Goal: Task Accomplishment & Management: Use online tool/utility

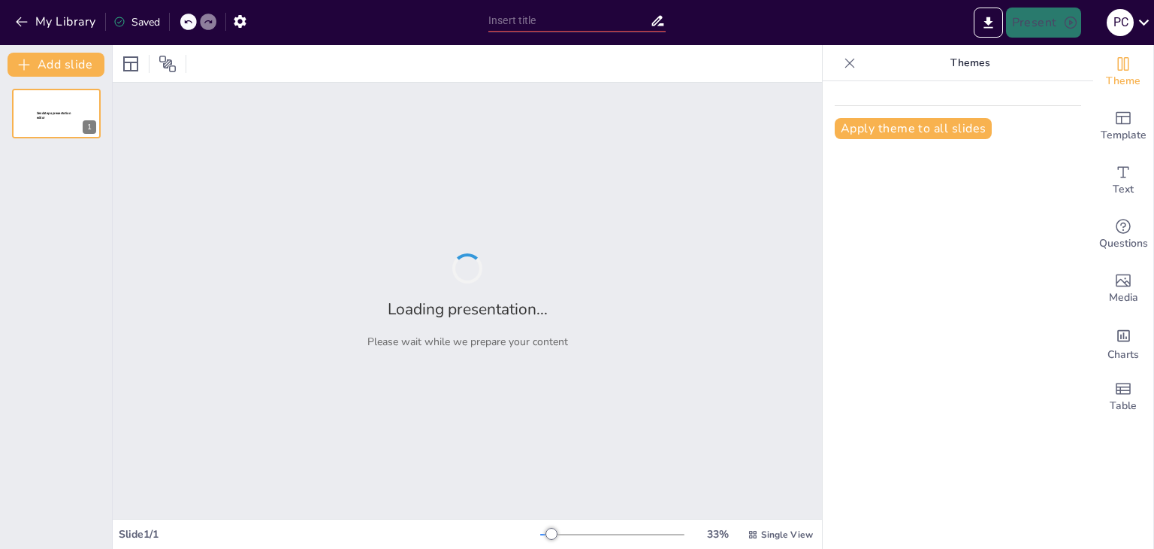
scroll to position [319, 0]
type input "Análisis de la Brecha de Seguridad en Equifax: Lecciones Aprendidas y Aplicació…"
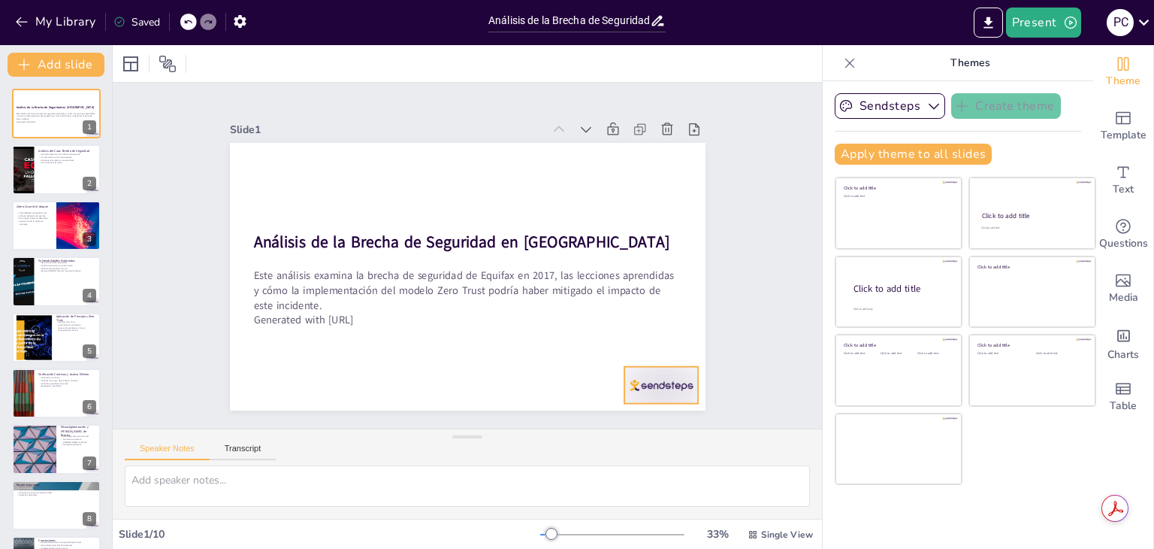
click at [658, 374] on div at bounding box center [661, 385] width 74 height 37
click at [661, 348] on icon at bounding box center [664, 358] width 20 height 20
click at [51, 169] on div at bounding box center [56, 169] width 90 height 51
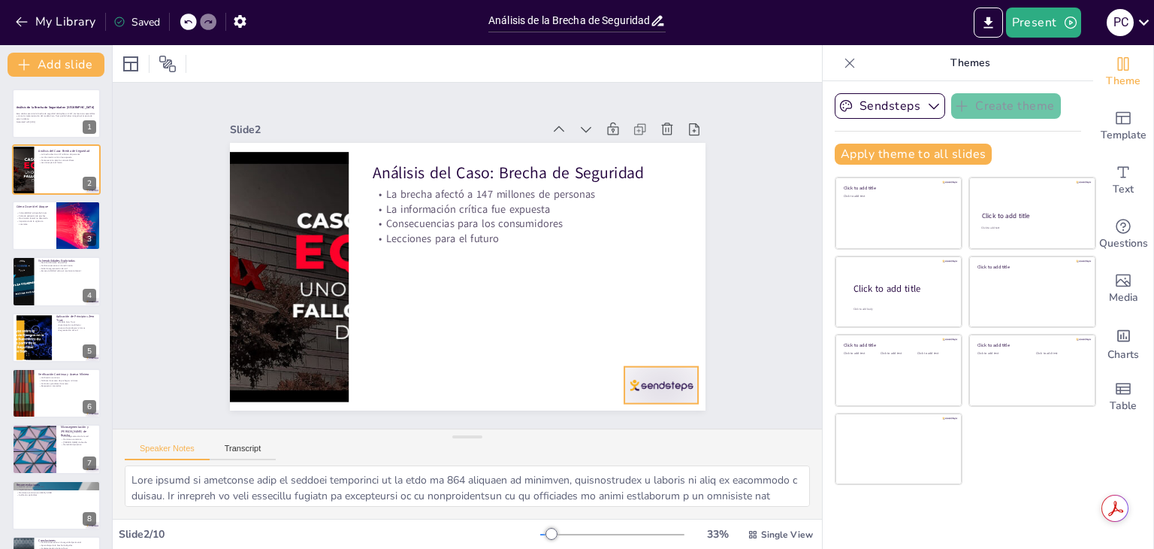
click at [632, 382] on div at bounding box center [647, 404] width 78 height 45
click at [659, 348] on icon at bounding box center [664, 358] width 20 height 20
click at [40, 235] on div at bounding box center [56, 225] width 90 height 51
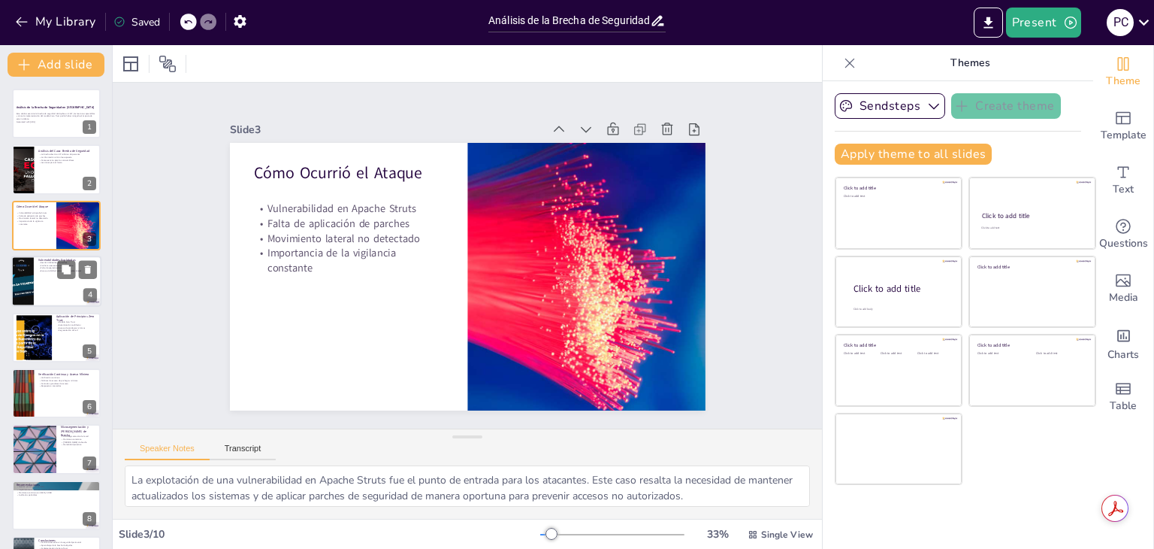
click at [26, 274] on div at bounding box center [22, 280] width 90 height 51
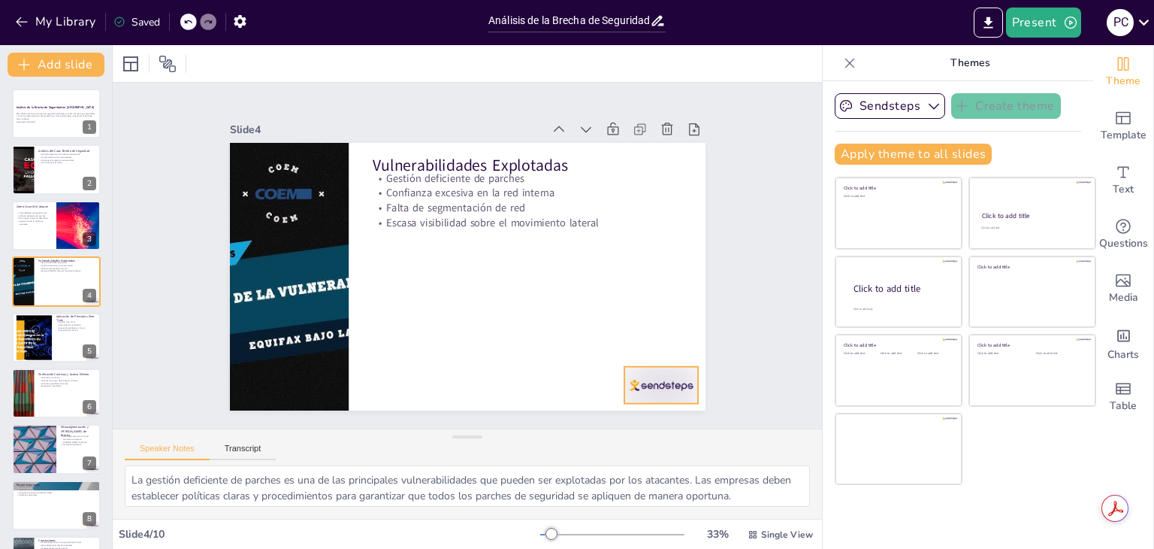
click at [637, 382] on div at bounding box center [647, 404] width 78 height 45
click at [667, 330] on icon at bounding box center [673, 337] width 18 height 18
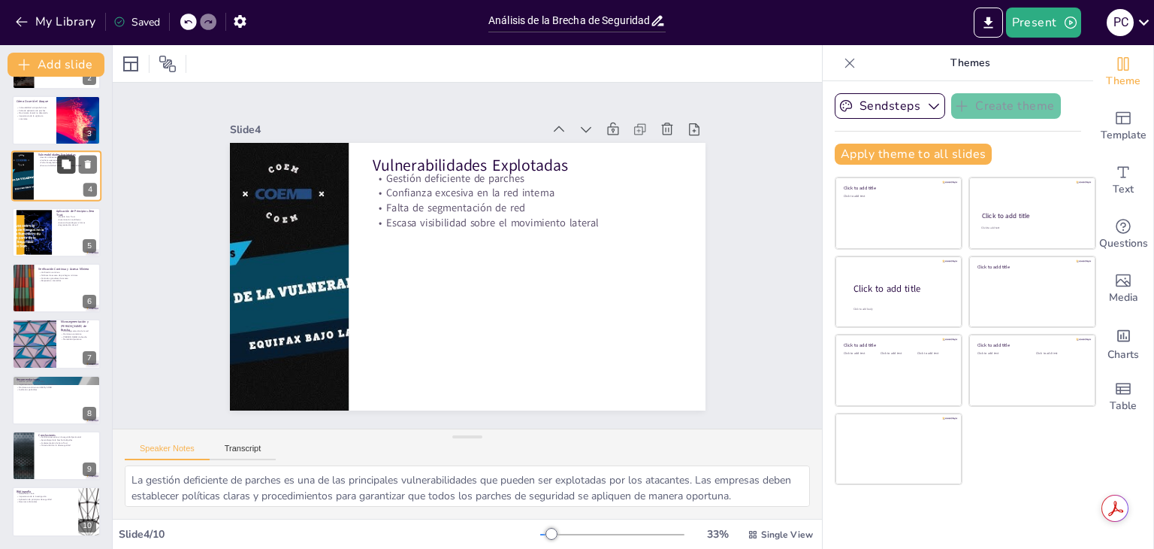
click at [59, 172] on button at bounding box center [66, 165] width 18 height 18
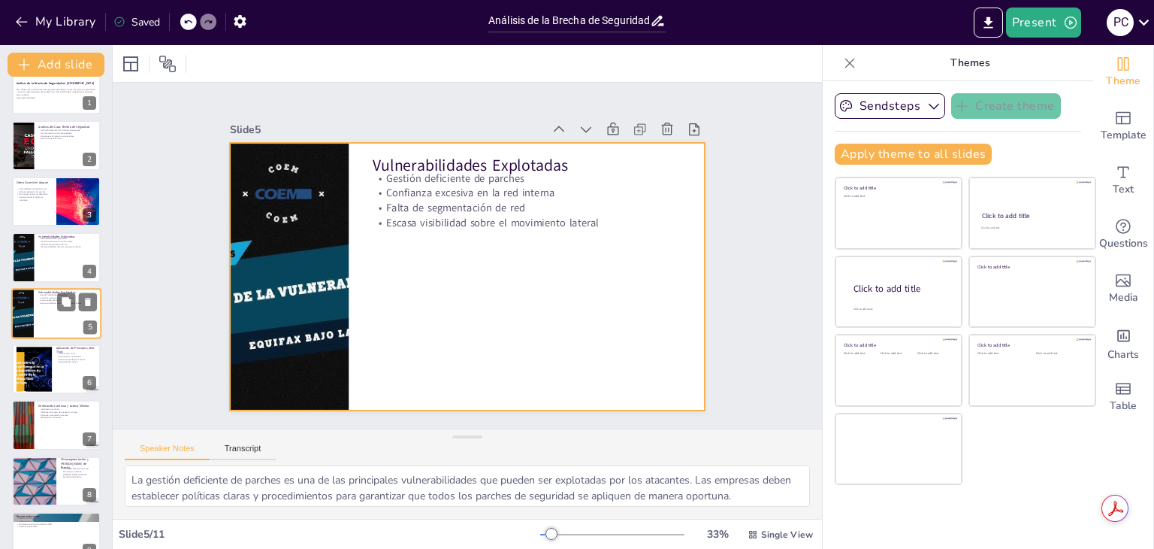
click at [51, 322] on div at bounding box center [56, 313] width 90 height 51
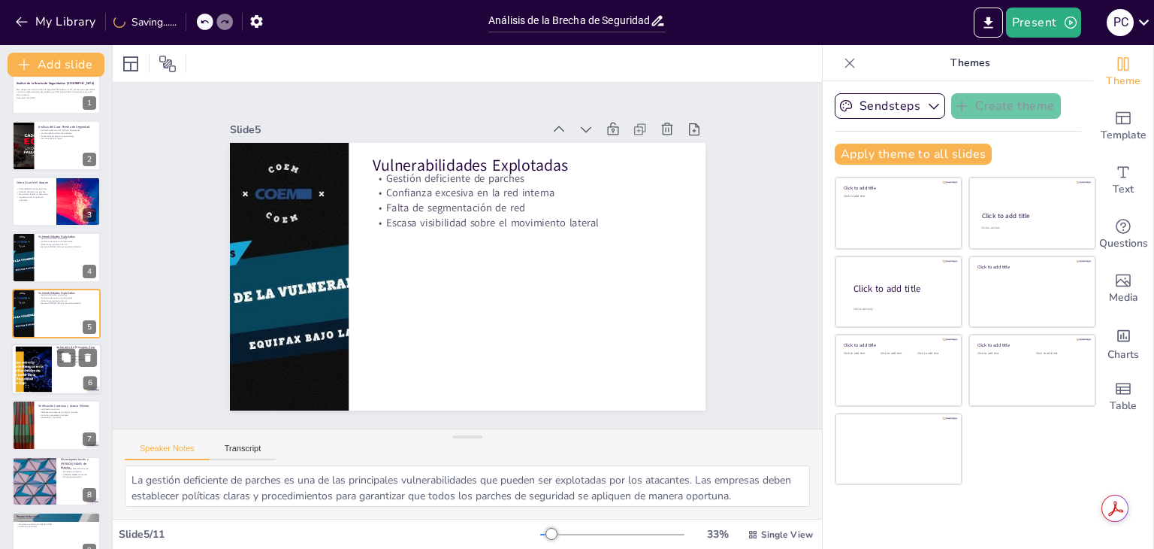
click at [47, 361] on div at bounding box center [33, 369] width 98 height 46
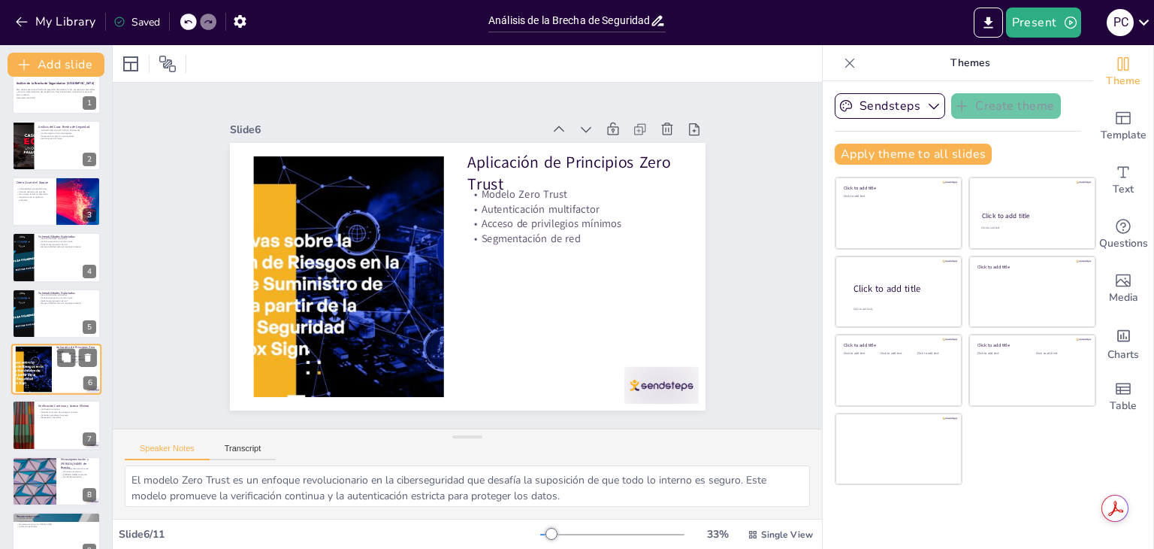
scroll to position [80, 0]
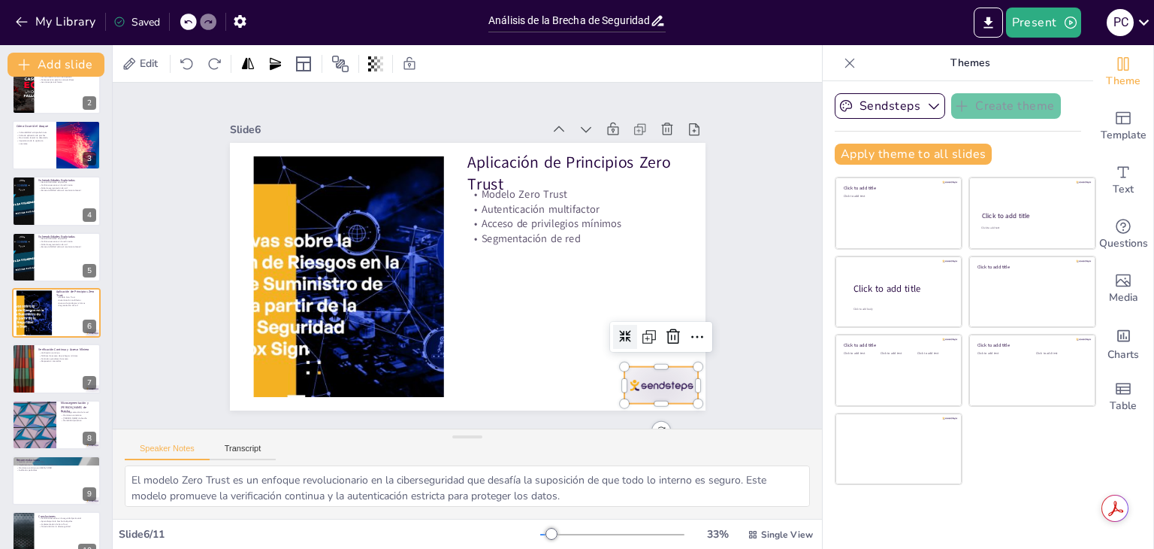
click at [625, 381] on div at bounding box center [661, 385] width 74 height 37
click at [661, 347] on icon at bounding box center [664, 357] width 20 height 20
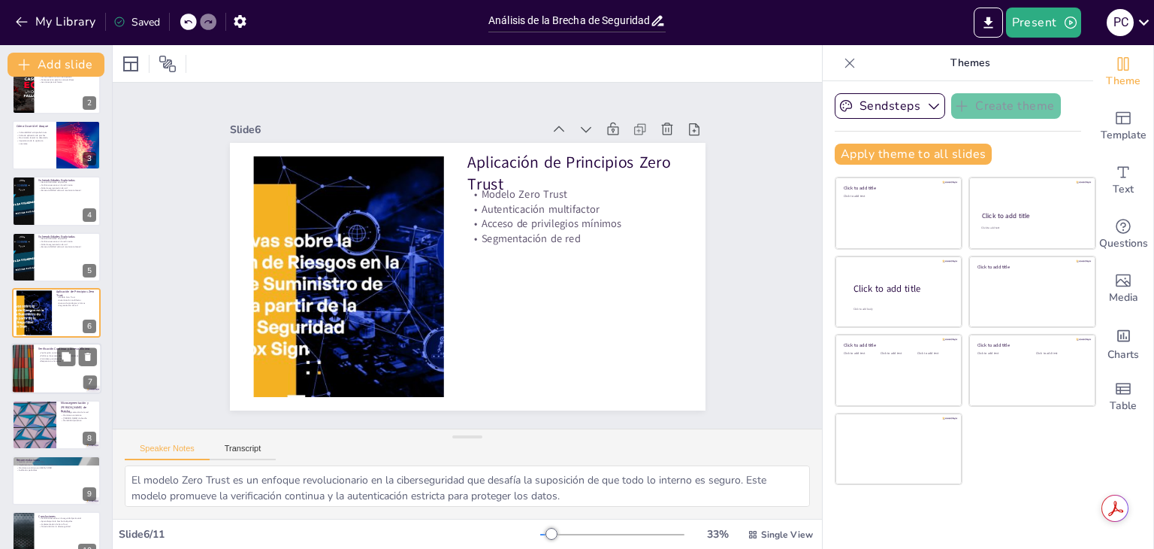
click at [50, 374] on div at bounding box center [56, 368] width 90 height 51
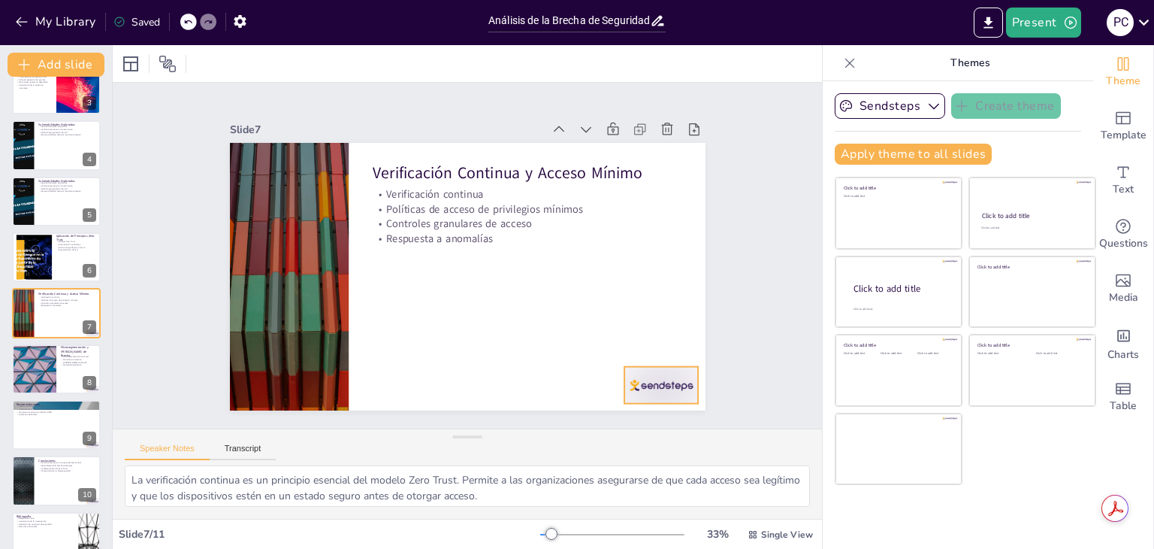
click at [639, 397] on div at bounding box center [630, 423] width 80 height 52
click at [672, 143] on icon at bounding box center [680, 151] width 17 height 17
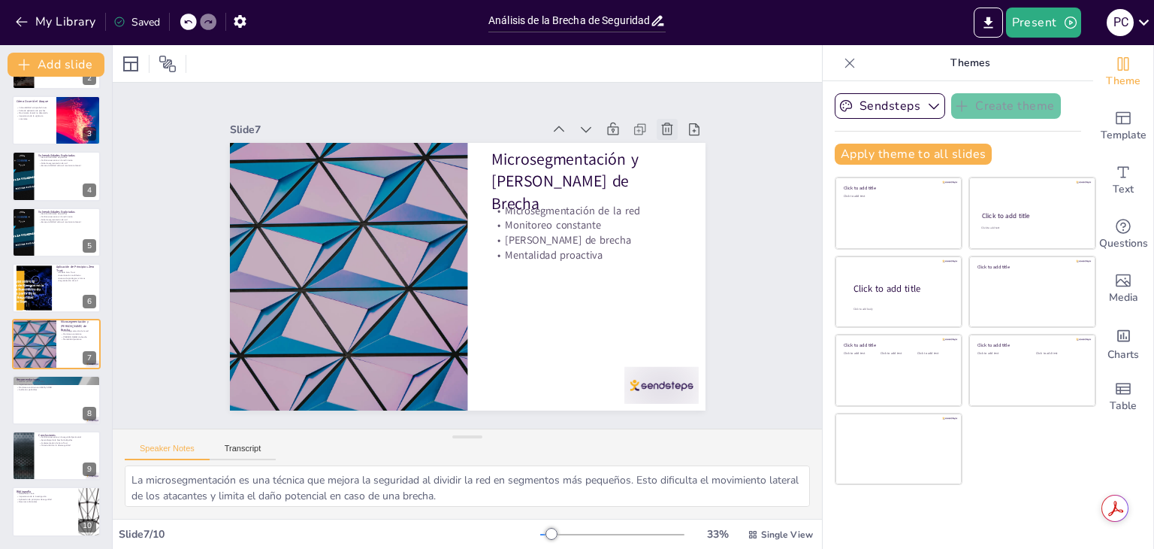
scroll to position [105, 0]
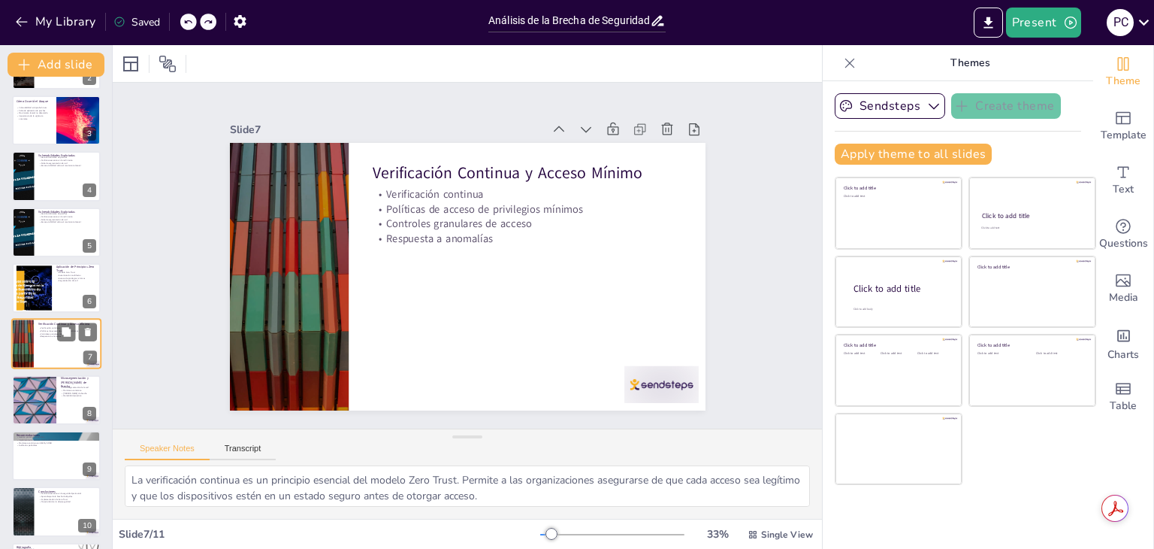
click at [56, 343] on div at bounding box center [56, 344] width 90 height 51
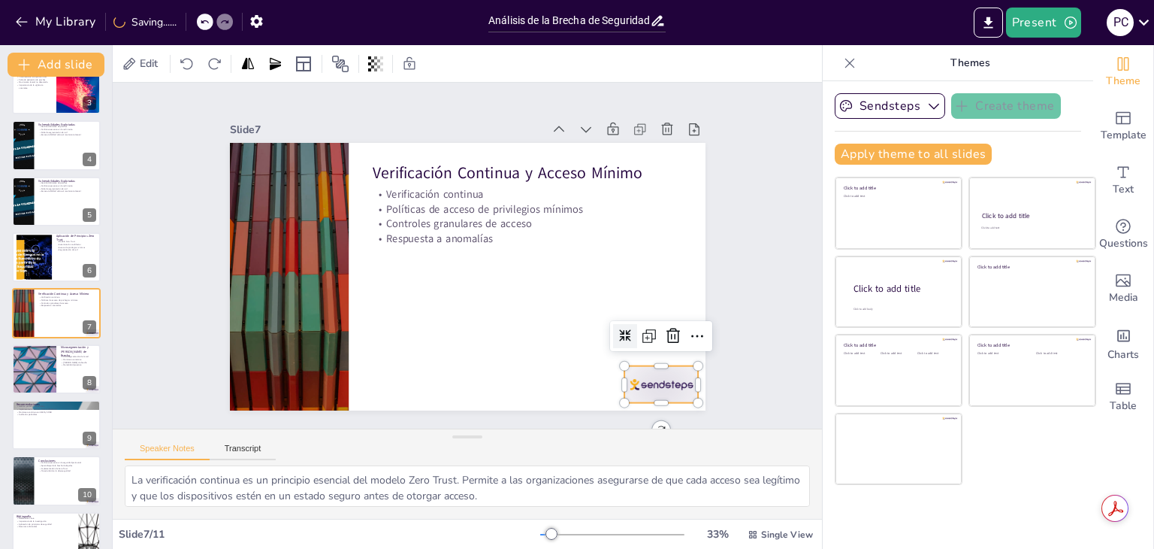
click at [639, 396] on div at bounding box center [630, 422] width 80 height 52
click at [664, 327] on icon at bounding box center [673, 336] width 18 height 18
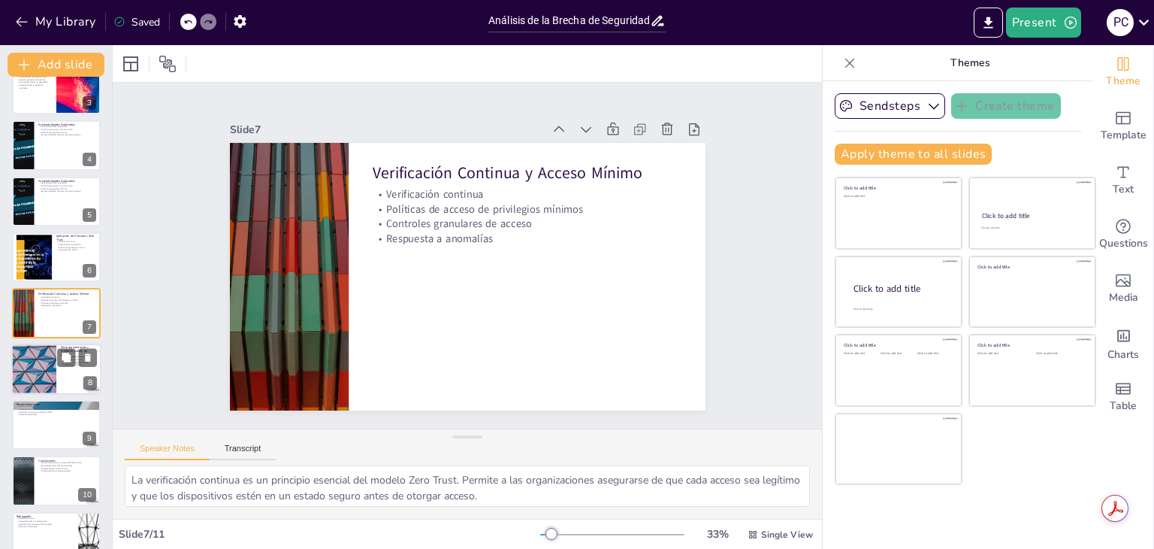
click at [37, 366] on div at bounding box center [34, 368] width 90 height 51
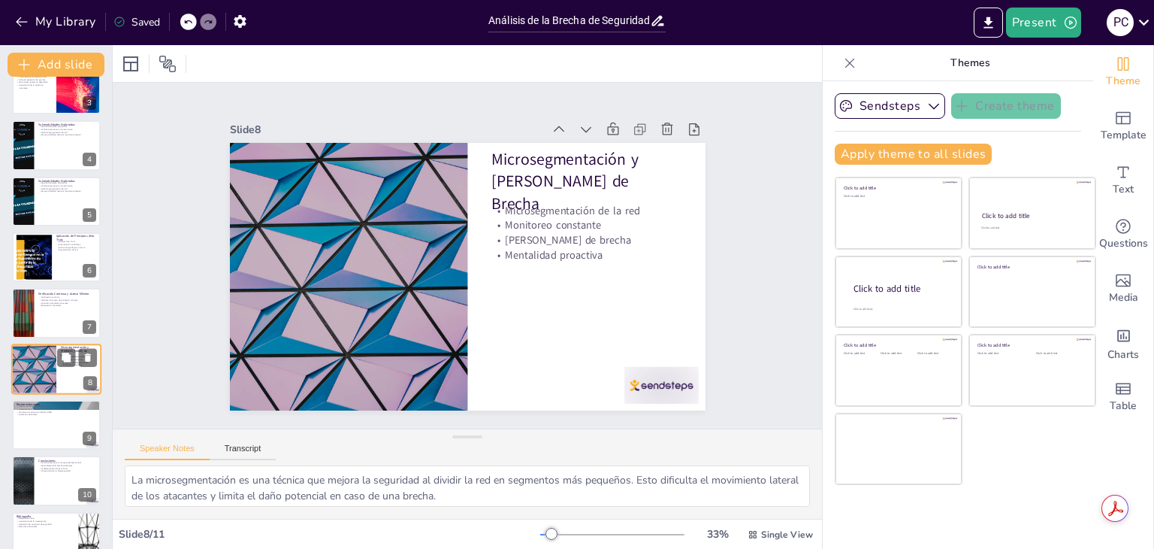
scroll to position [161, 0]
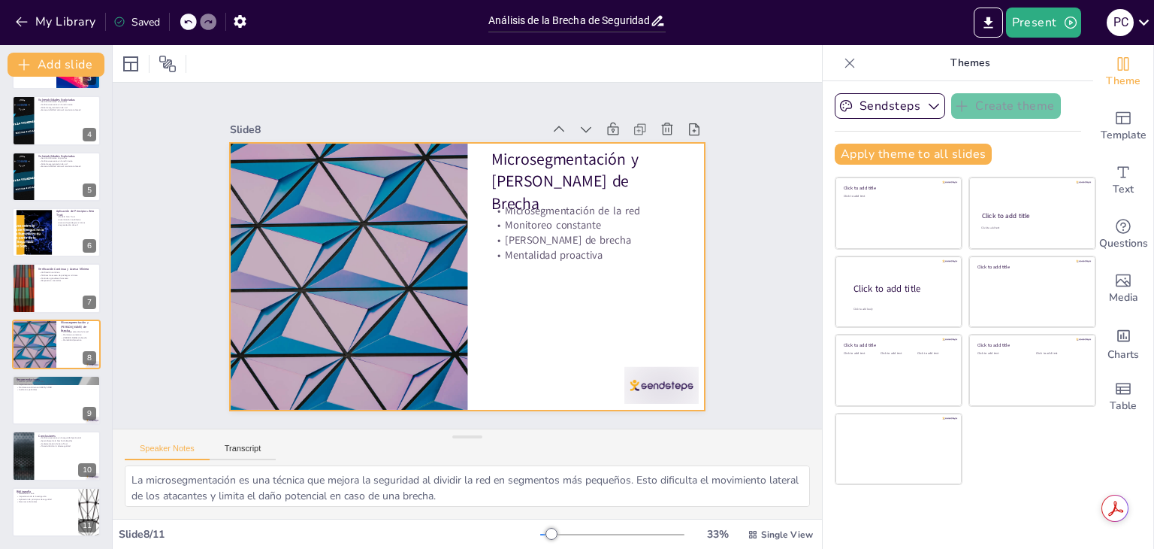
click at [627, 385] on div at bounding box center [647, 404] width 78 height 45
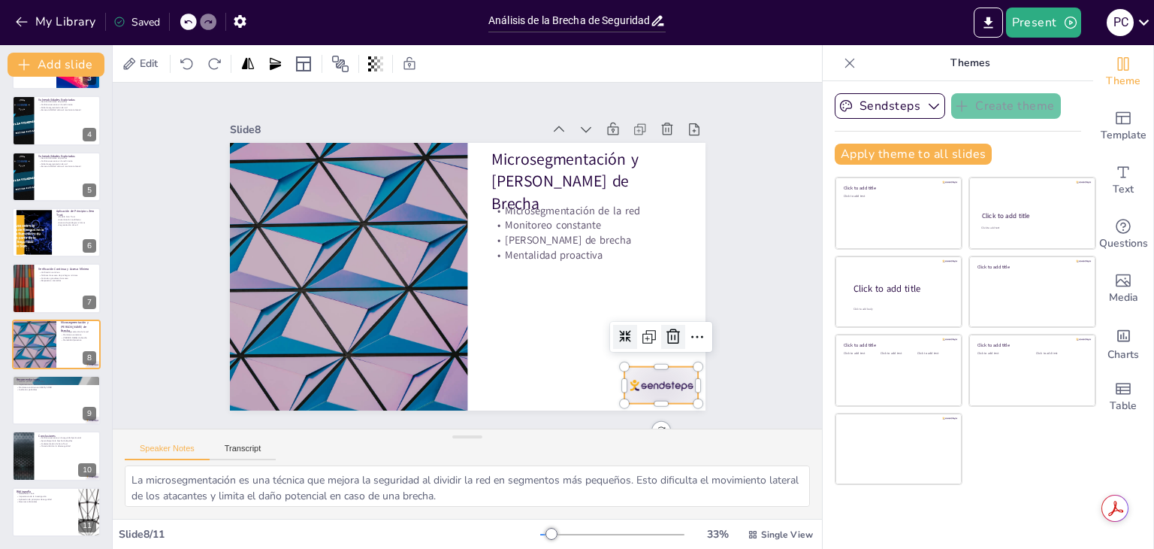
click at [664, 335] on icon at bounding box center [673, 337] width 18 height 18
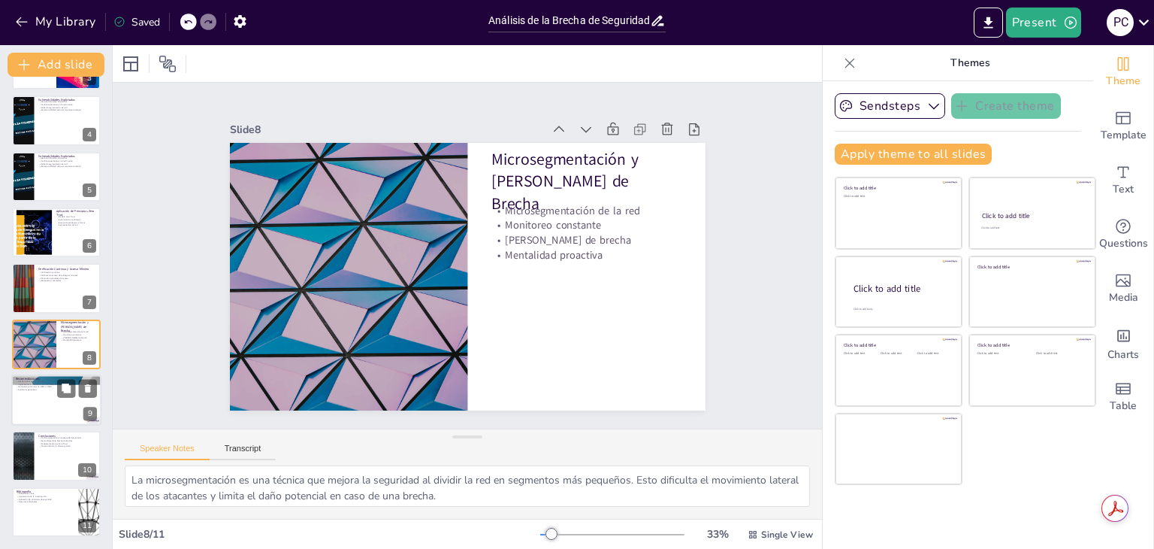
click at [39, 389] on p "Auditorías periódicas" at bounding box center [56, 389] width 81 height 3
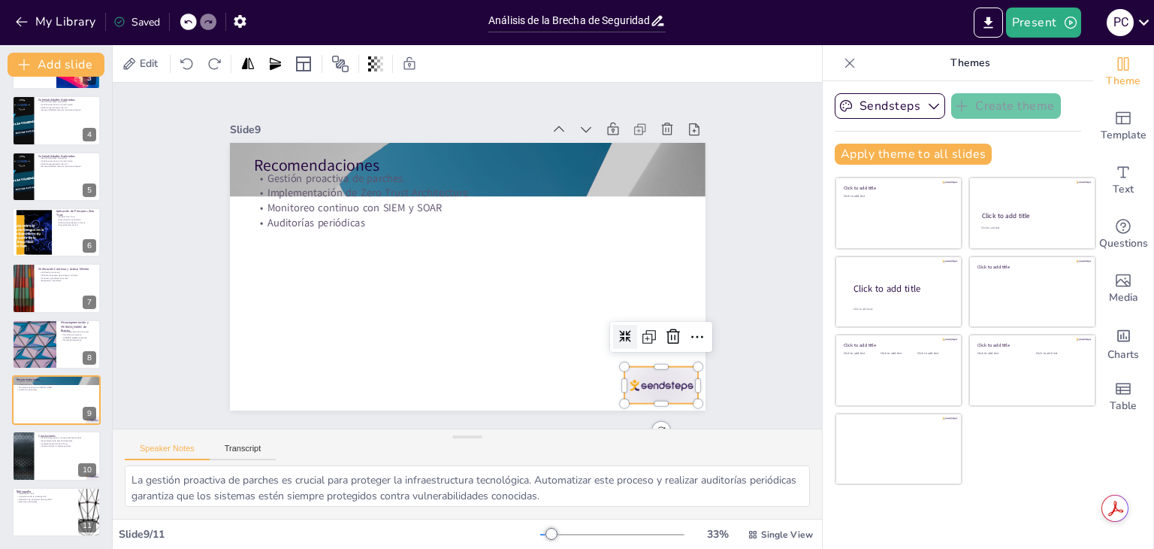
click at [624, 397] on div at bounding box center [630, 423] width 80 height 52
click at [667, 330] on icon at bounding box center [674, 335] width 14 height 15
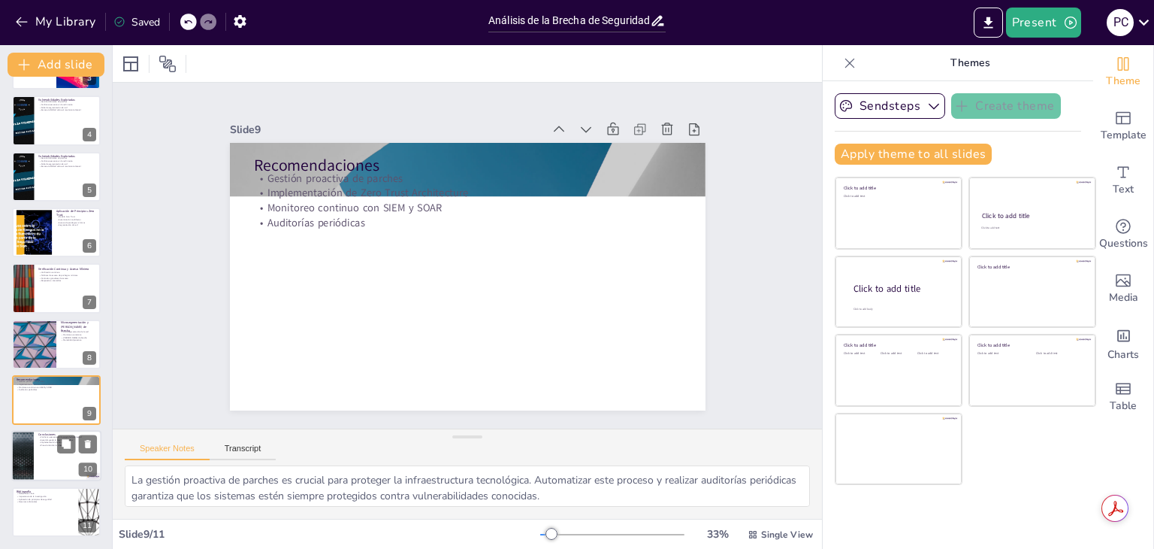
click at [20, 453] on div at bounding box center [22, 456] width 90 height 51
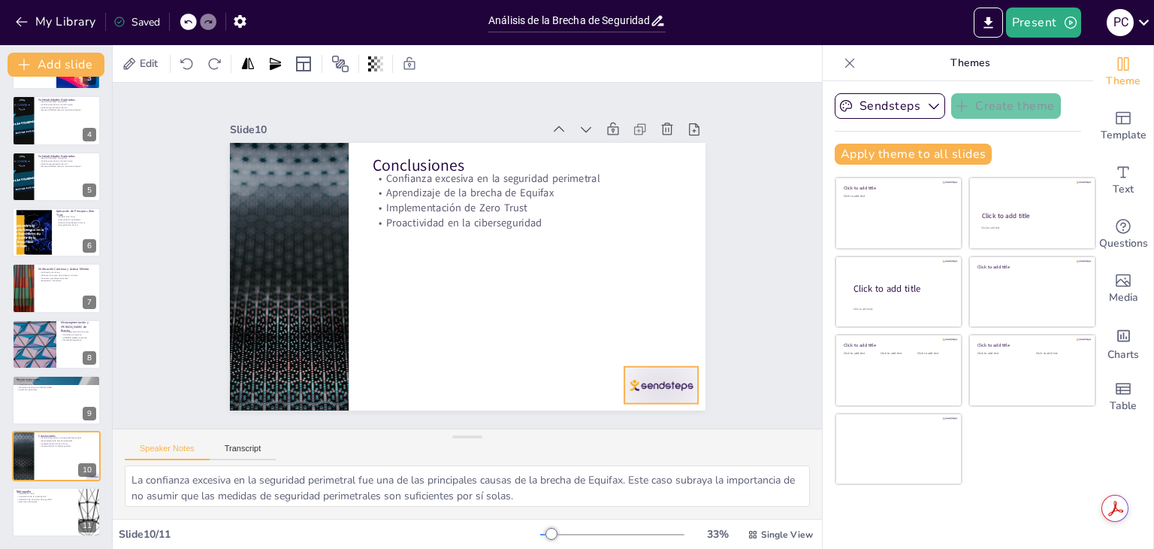
click at [631, 388] on div at bounding box center [647, 404] width 78 height 44
click at [664, 328] on icon at bounding box center [673, 337] width 18 height 18
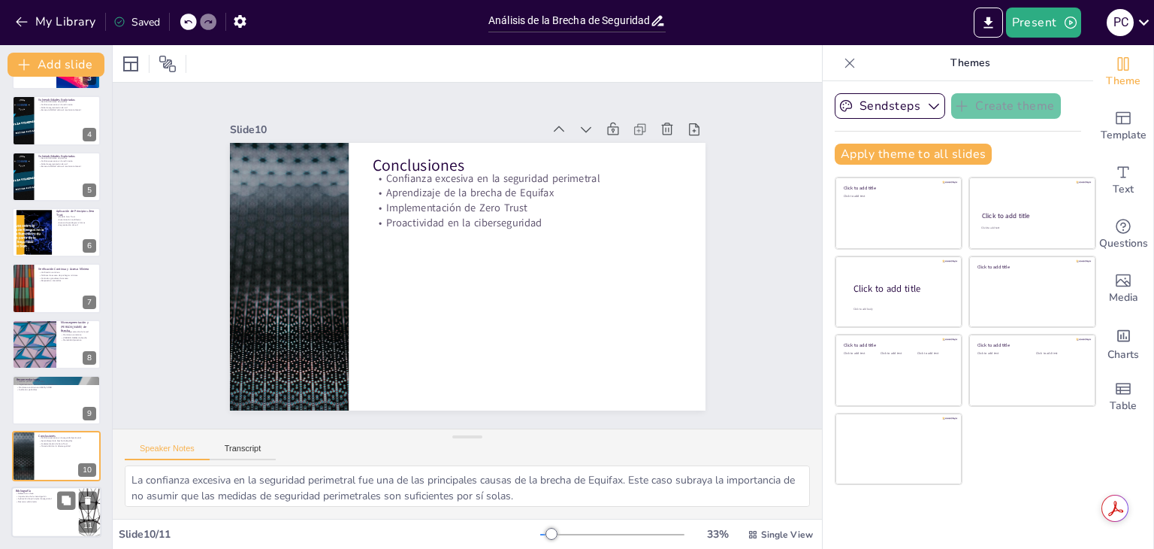
click at [48, 515] on div at bounding box center [56, 511] width 90 height 51
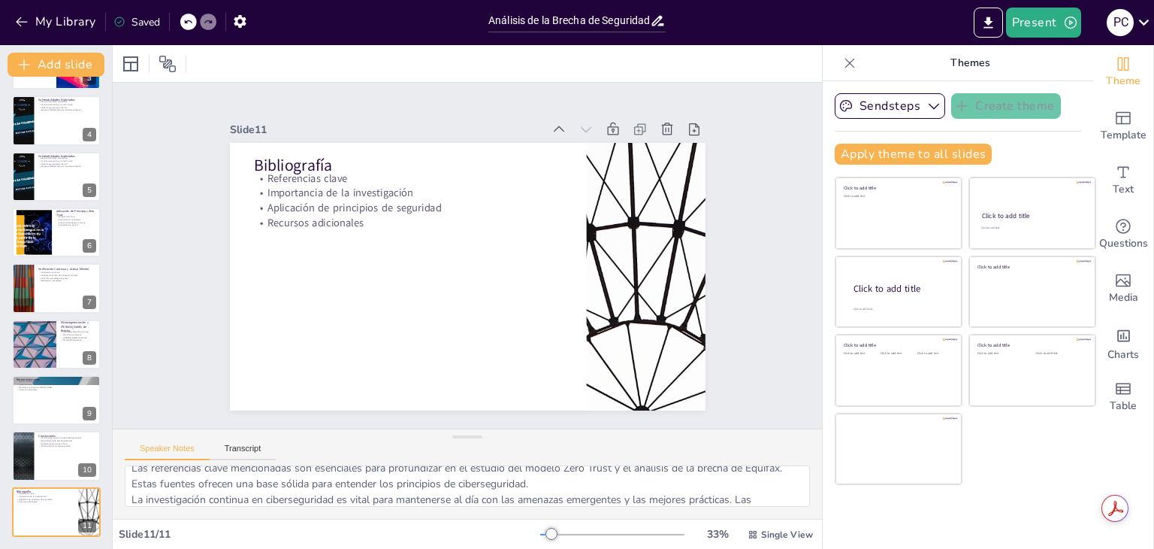
scroll to position [0, 0]
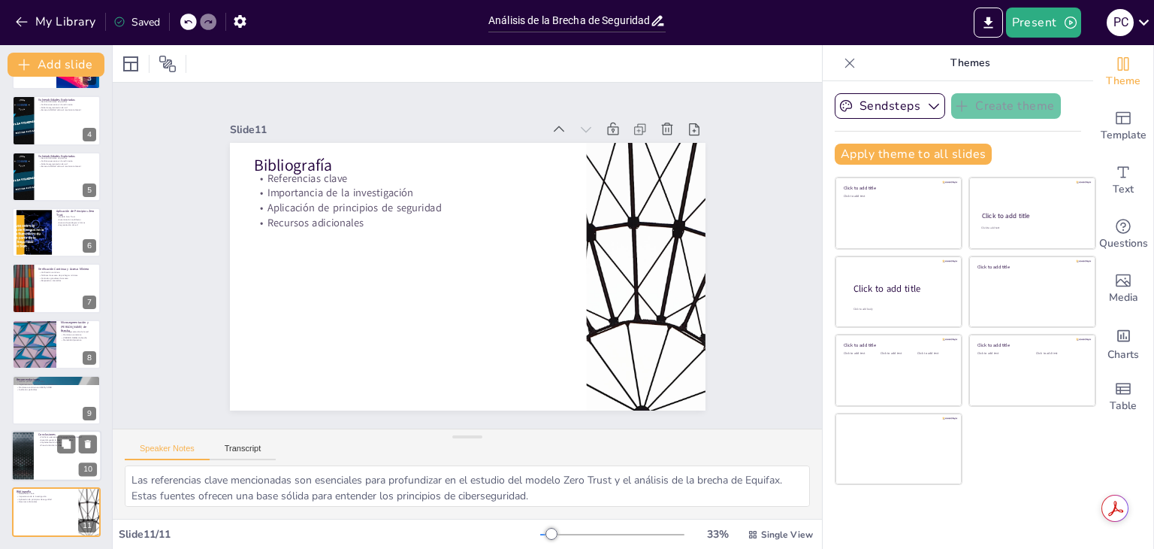
click at [24, 451] on div at bounding box center [22, 456] width 90 height 51
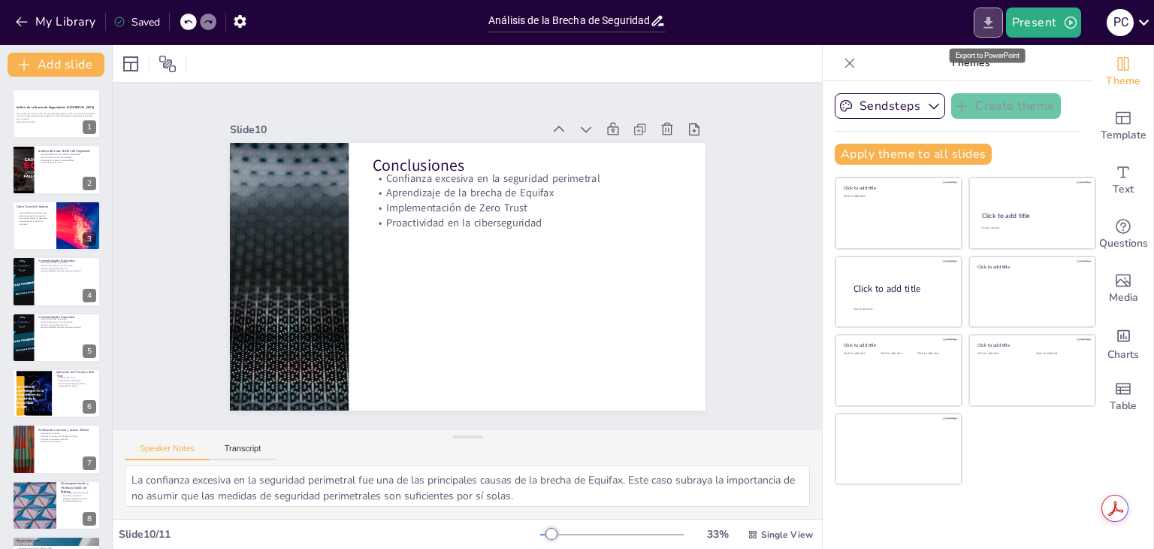
click at [983, 22] on icon "Export to PowerPoint" at bounding box center [989, 23] width 16 height 16
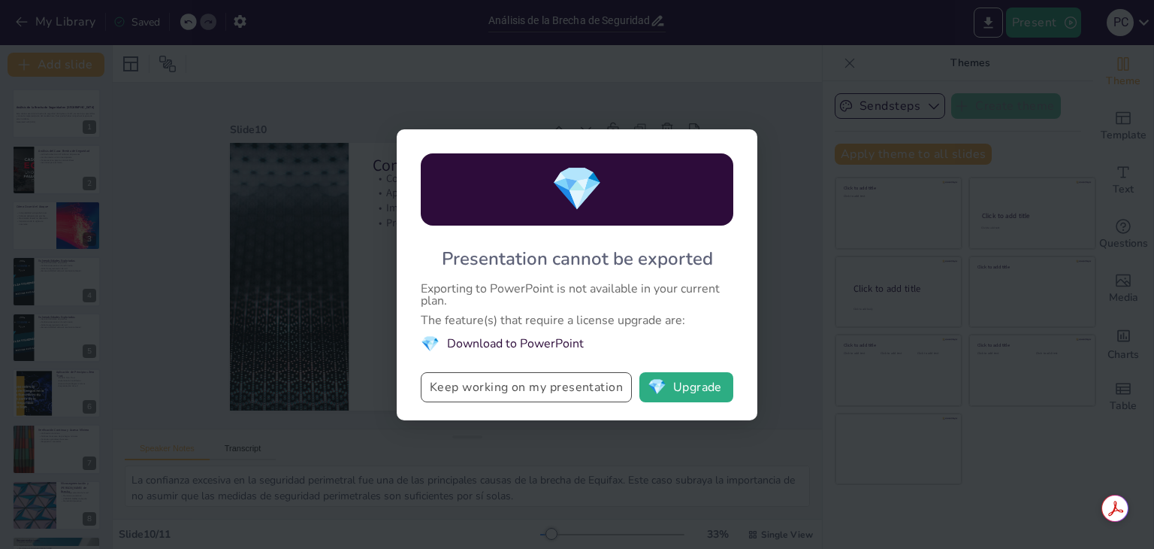
click at [567, 388] on button "Keep working on my presentation" at bounding box center [526, 387] width 211 height 30
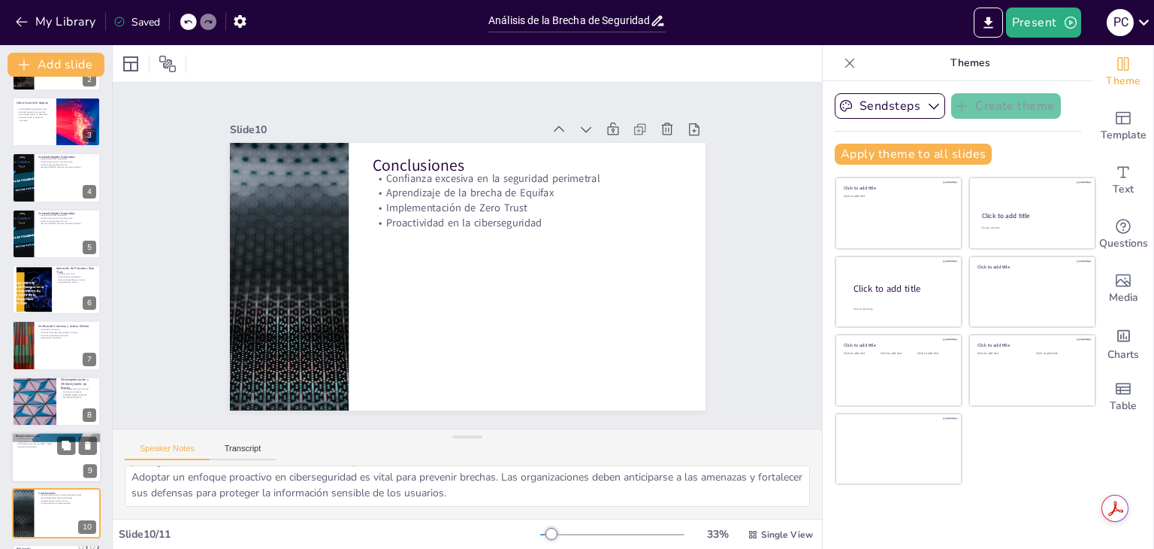
scroll to position [161, 0]
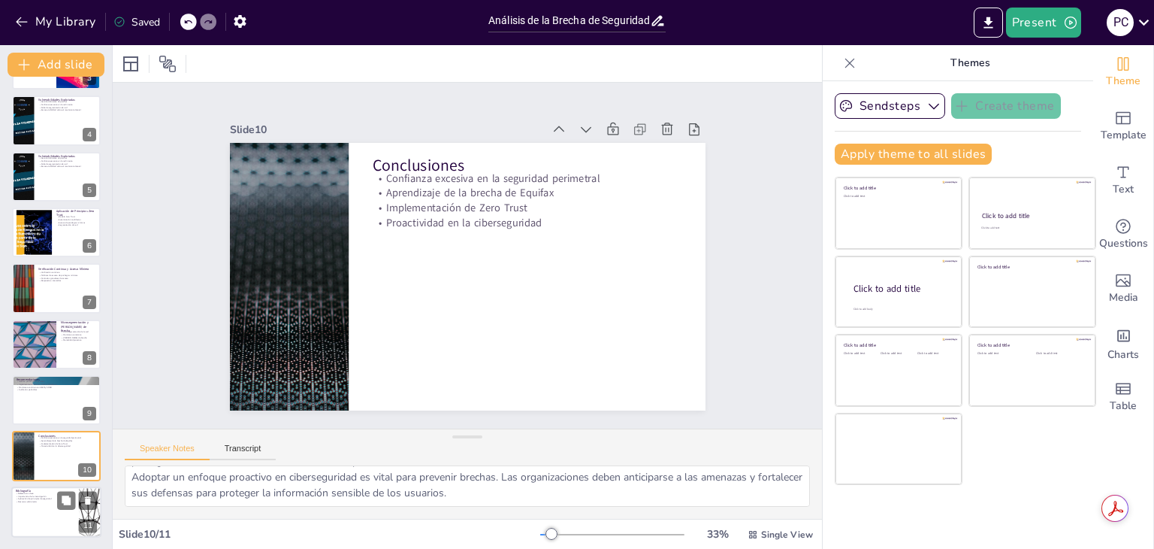
click at [45, 497] on p "Aplicación de principios de seguridad" at bounding box center [45, 498] width 59 height 3
type textarea "Las referencias clave mencionadas son esenciales para profundizar en el estudio…"
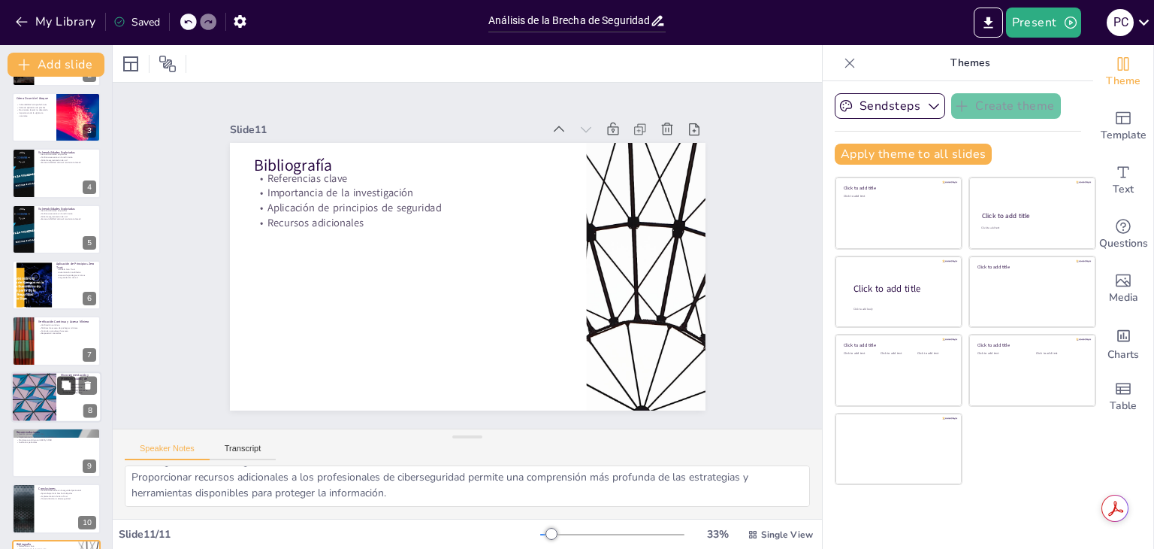
scroll to position [0, 0]
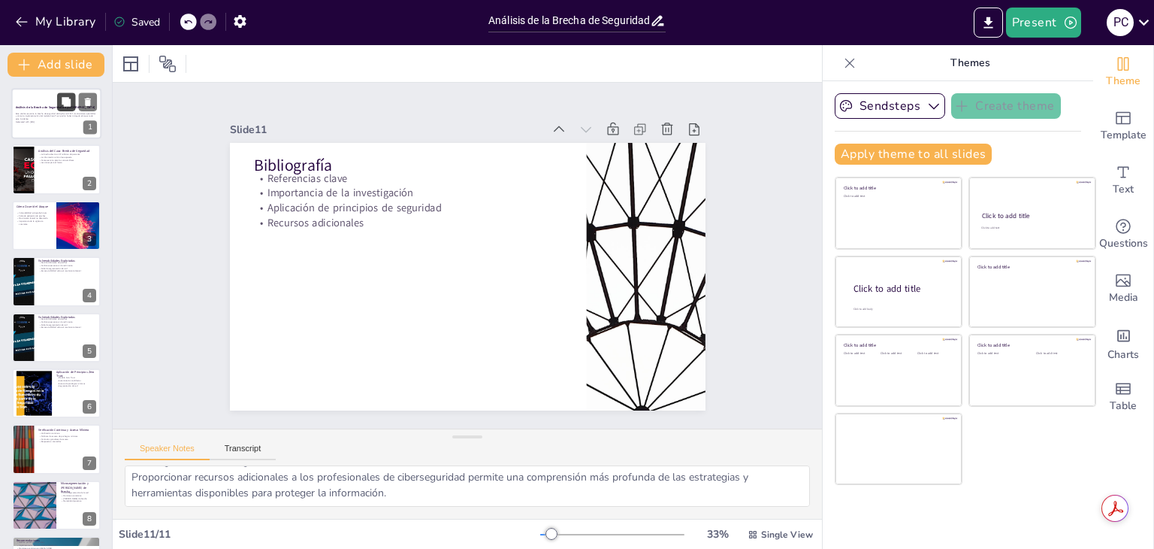
click at [61, 97] on icon at bounding box center [66, 102] width 11 height 11
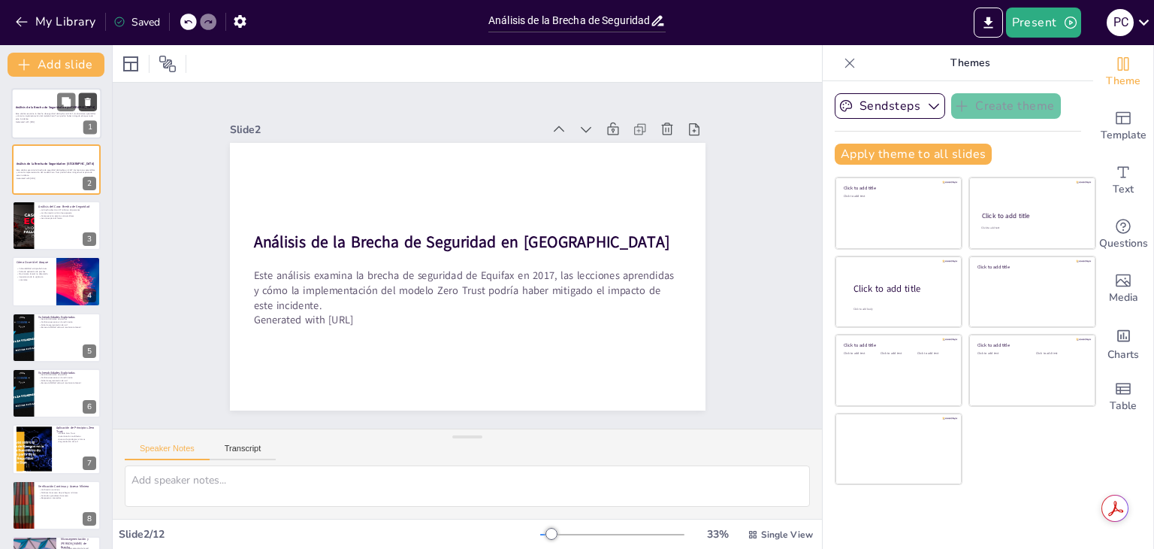
click at [89, 97] on icon at bounding box center [88, 102] width 11 height 11
type textarea "Lore ipsumd si ametconse adip el seddoei temporinci ut la etdo ma 881 aliquaen …"
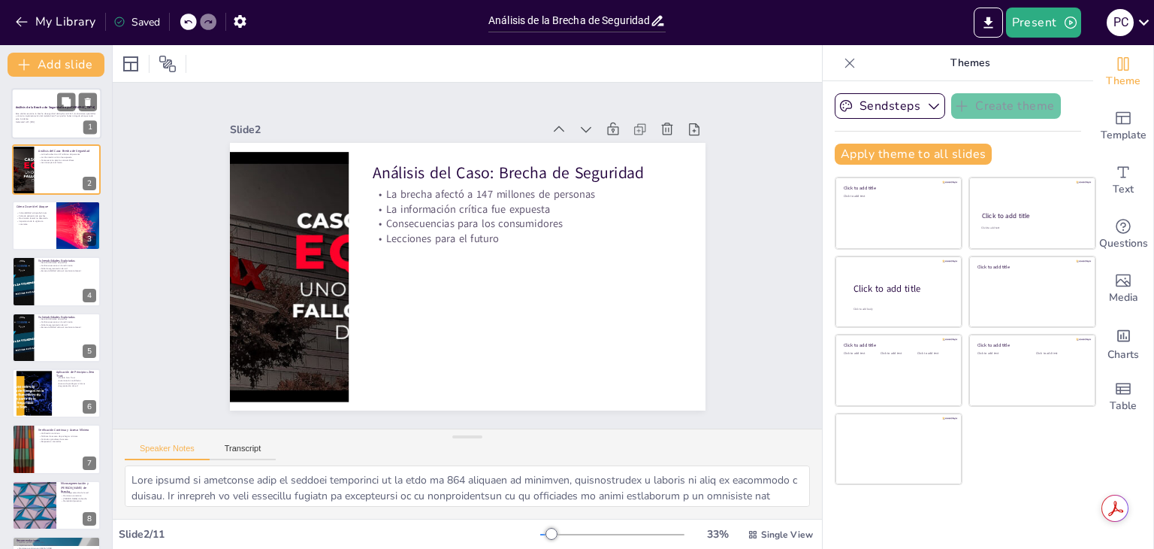
click at [30, 113] on p "Este análisis examina la brecha de seguridad de Equifax en 2017, las lecciones …" at bounding box center [56, 116] width 81 height 8
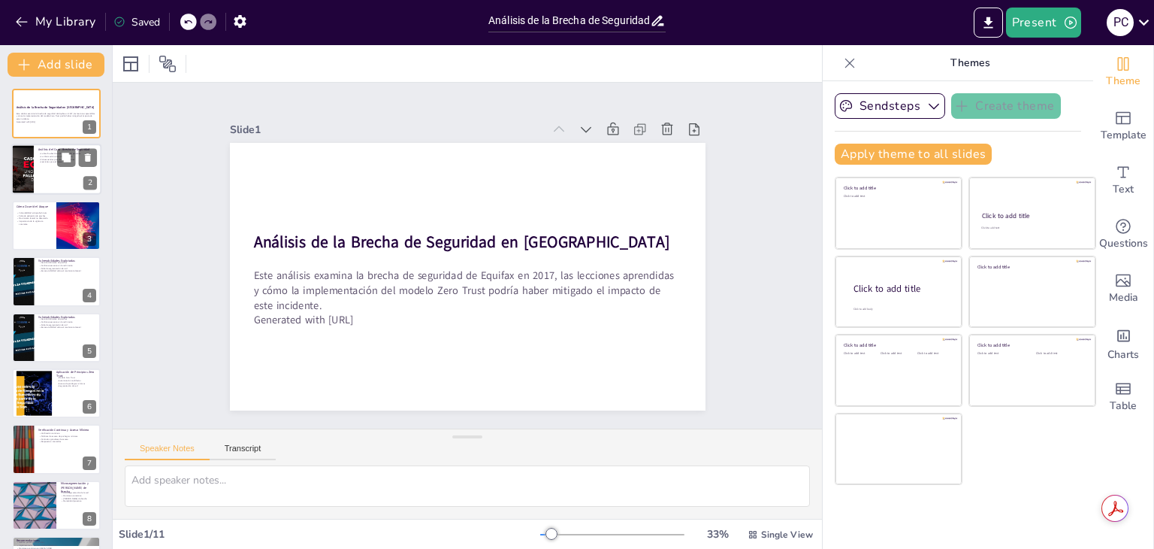
click at [37, 184] on div at bounding box center [56, 169] width 90 height 51
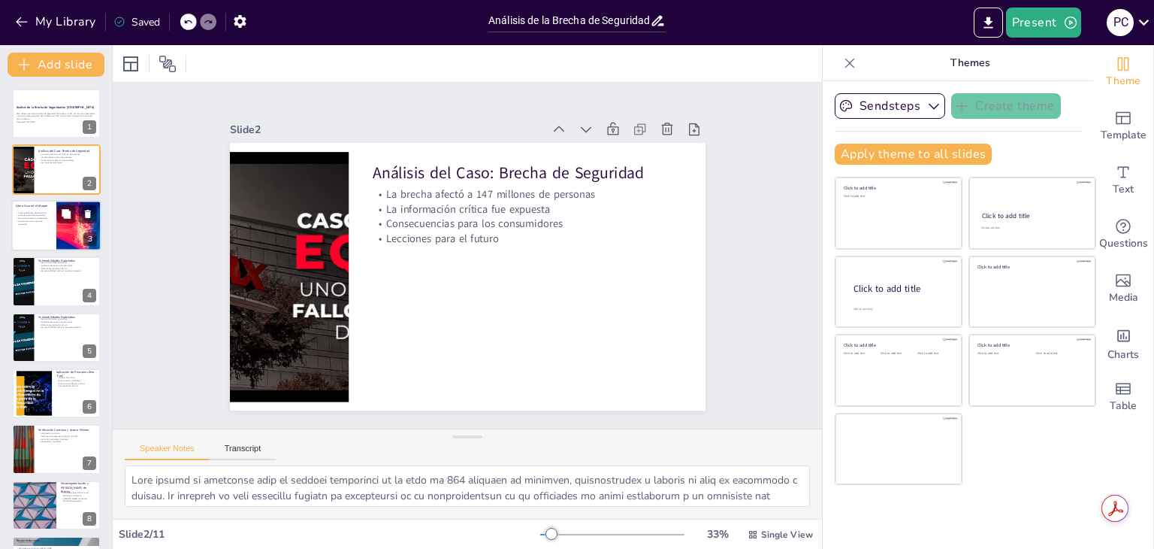
click at [35, 235] on div at bounding box center [56, 225] width 90 height 51
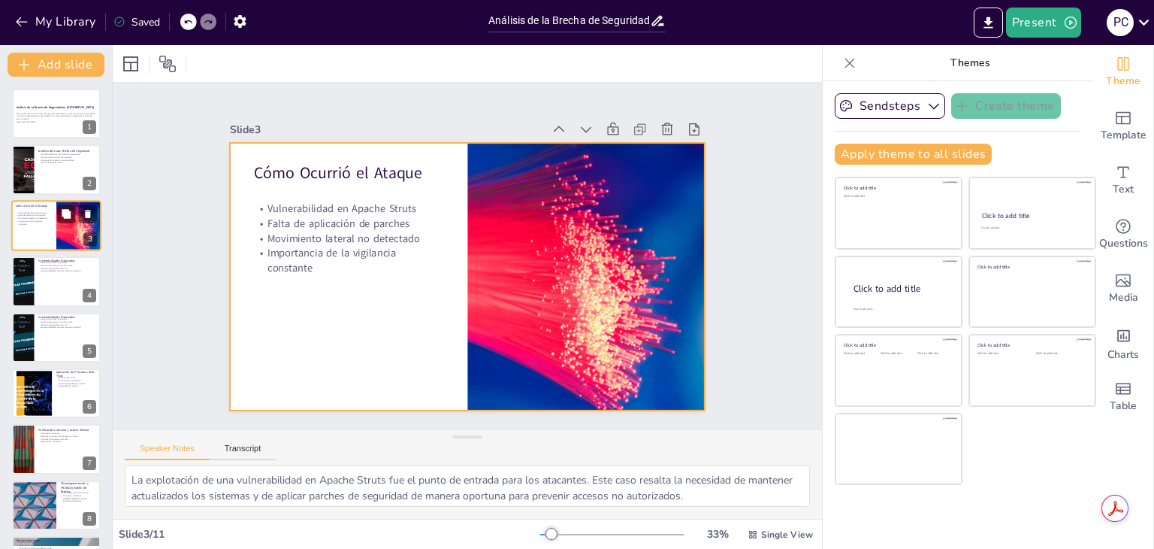
click at [25, 200] on div at bounding box center [56, 225] width 90 height 51
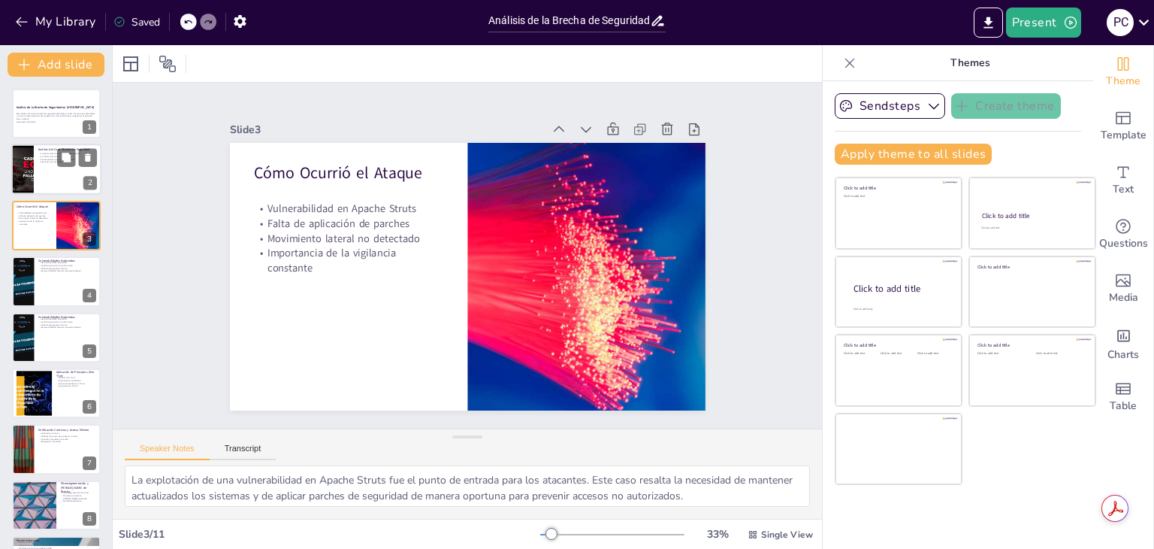
click at [38, 156] on p "La información crítica fue expuesta" at bounding box center [67, 157] width 59 height 3
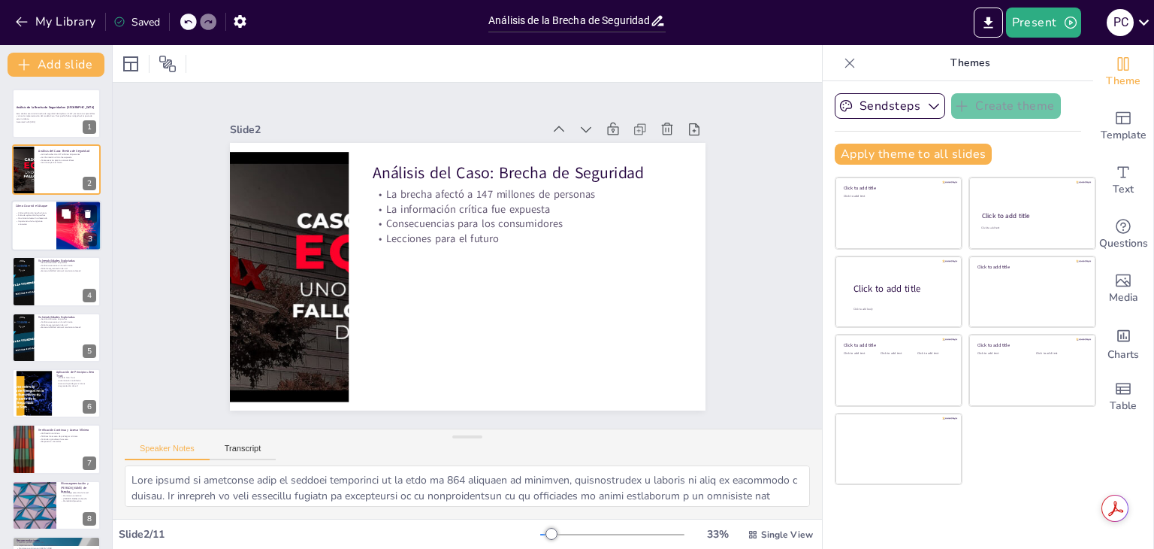
click at [35, 222] on p "Importancia de la vigilancia constante" at bounding box center [34, 221] width 36 height 5
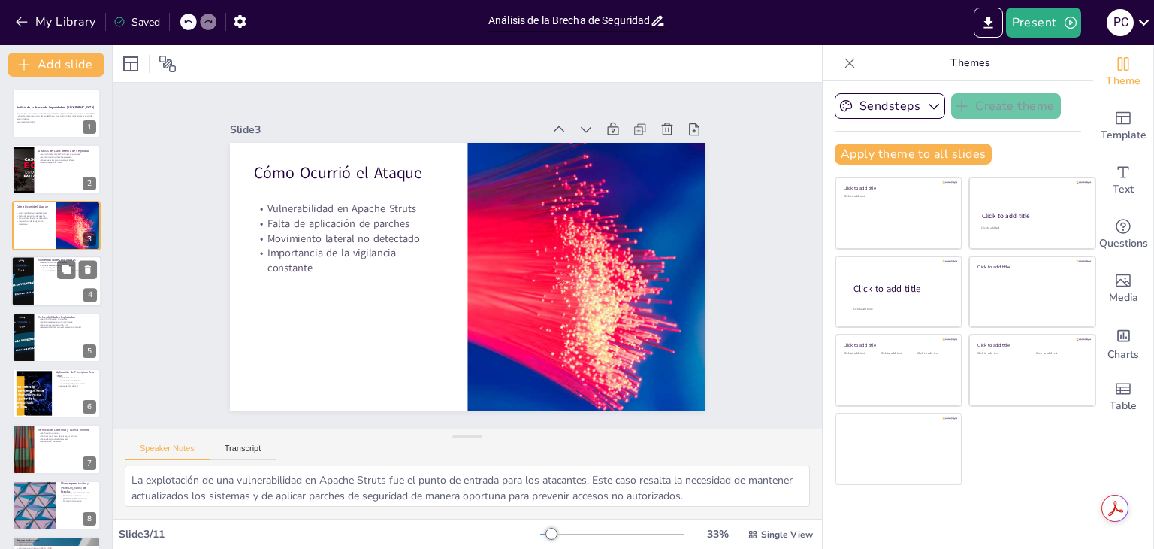
click at [55, 273] on div at bounding box center [56, 280] width 90 height 51
type textarea "La gestión deficiente de parches es una de las principales vulnerabilidades que…"
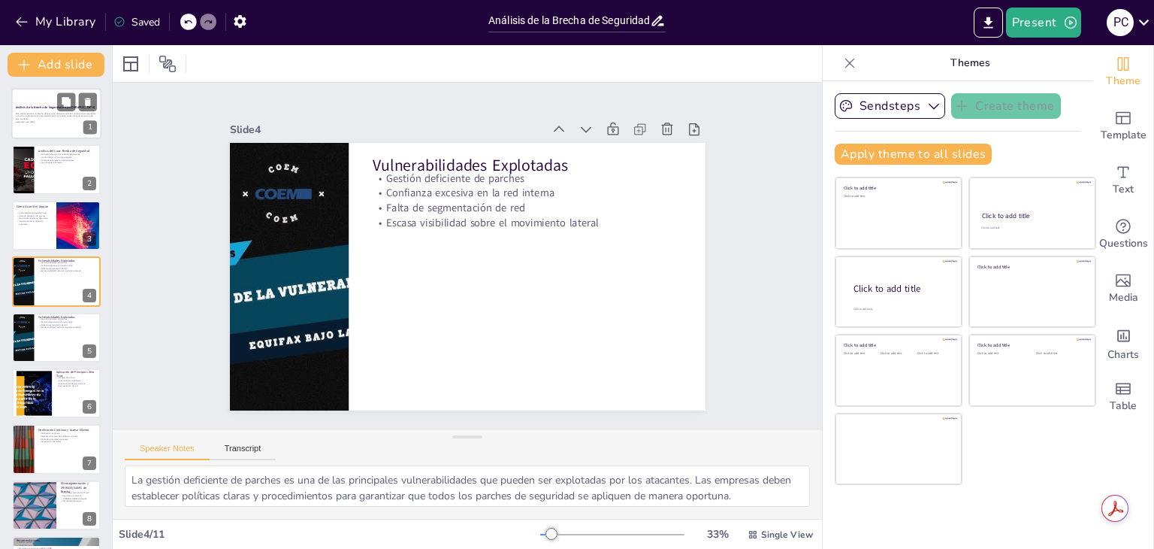
click at [56, 123] on div "Este análisis examina la brecha de seguridad de Equifax en 2017, las lecciones …" at bounding box center [56, 117] width 81 height 13
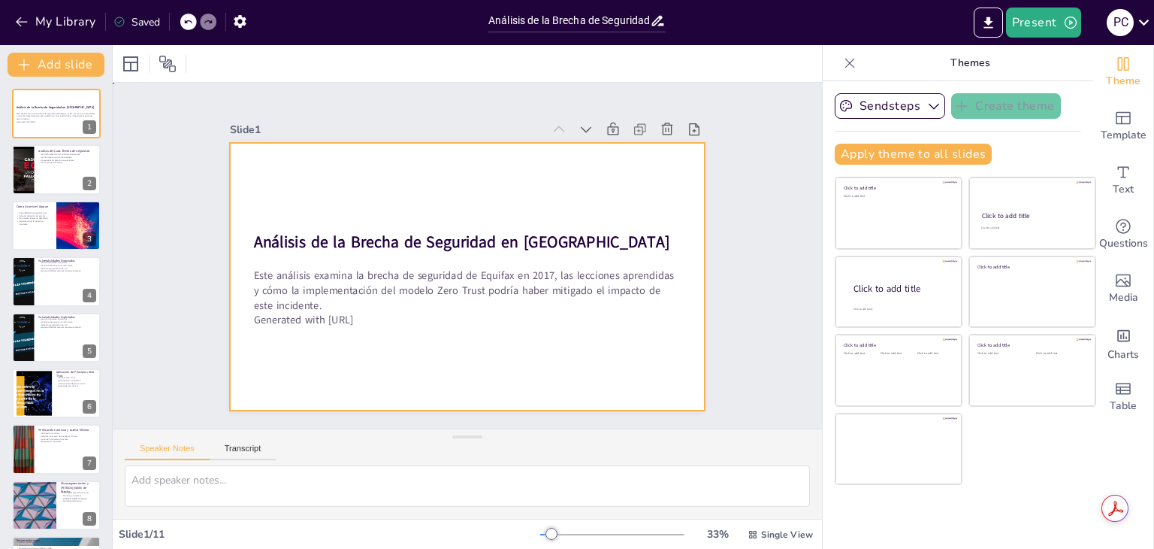
click at [322, 190] on div at bounding box center [463, 275] width 521 height 361
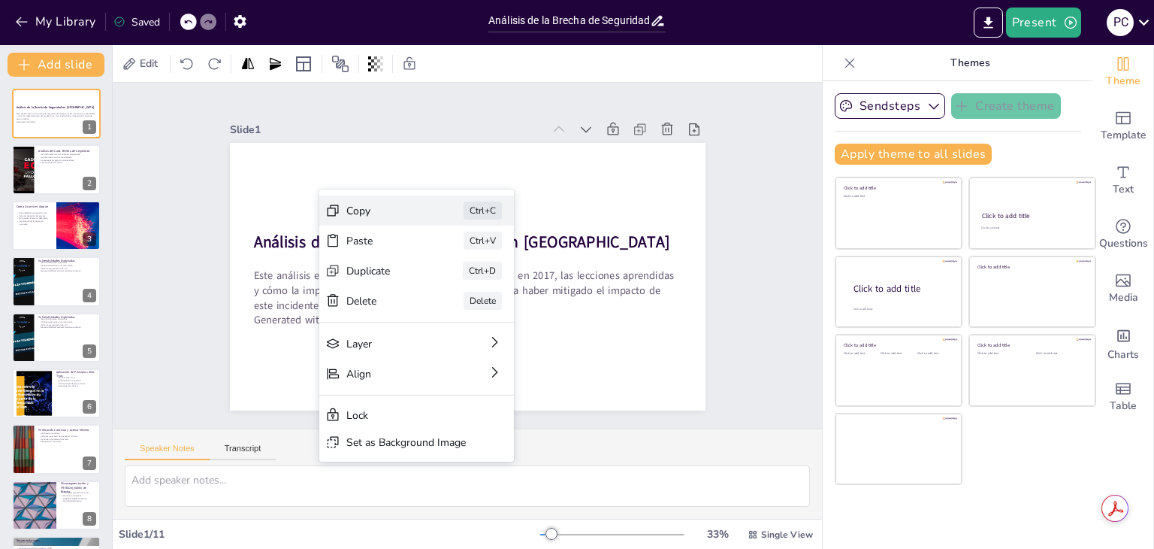
click at [455, 285] on div "Copy" at bounding box center [493, 296] width 76 height 22
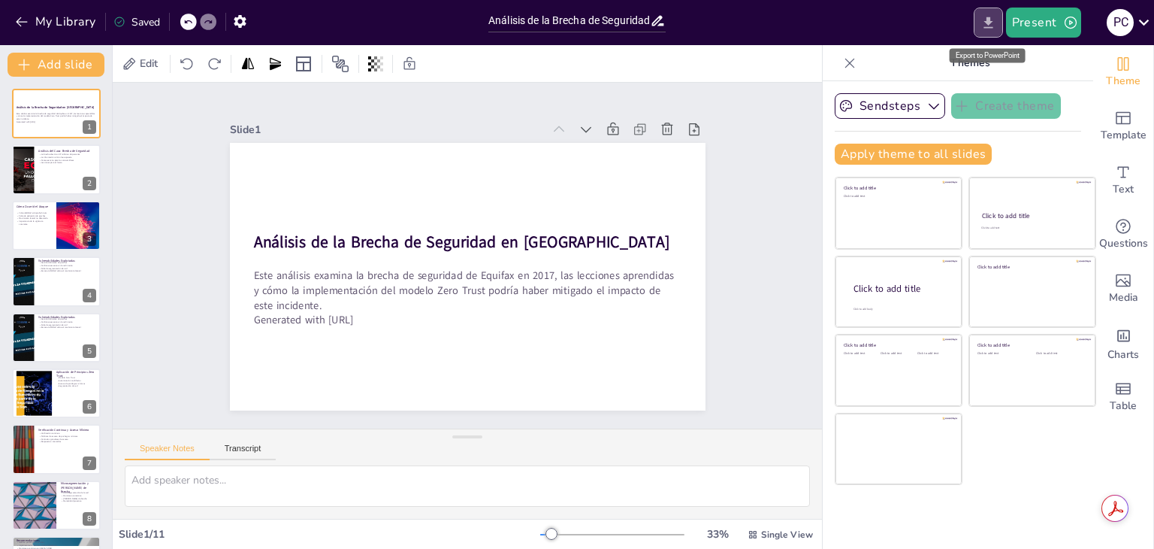
click at [992, 29] on icon "Export to PowerPoint" at bounding box center [989, 23] width 16 height 16
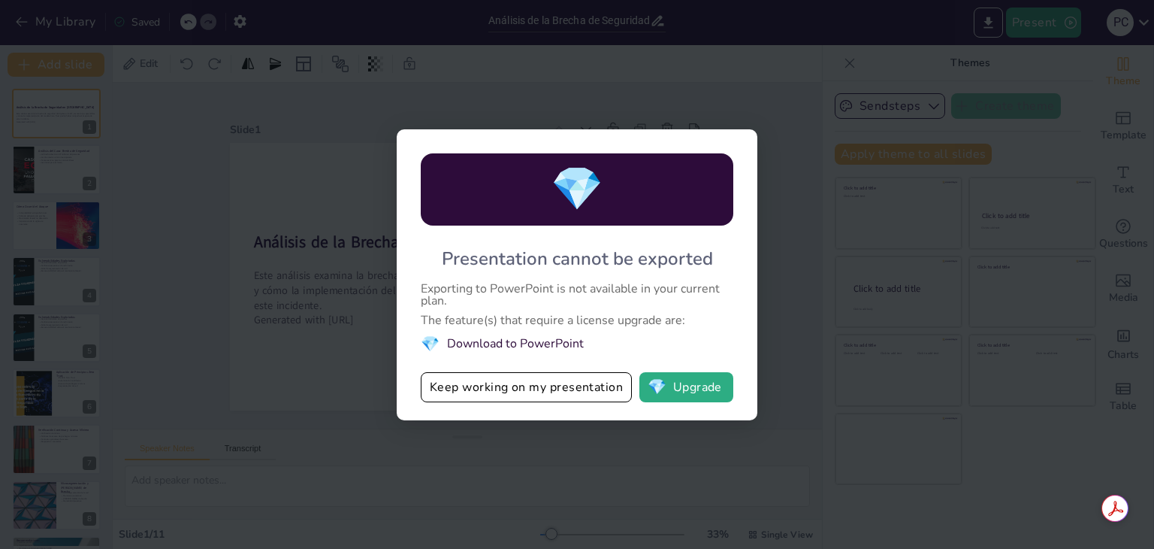
click at [505, 344] on li "💎 Download to PowerPoint" at bounding box center [577, 344] width 313 height 20
drag, startPoint x: 592, startPoint y: 388, endPoint x: 646, endPoint y: 385, distance: 54.2
click at [646, 385] on div "Keep working on my presentation 💎 Upgrade" at bounding box center [577, 387] width 313 height 30
click at [668, 385] on button "💎 Upgrade" at bounding box center [686, 387] width 94 height 30
